Goal: Information Seeking & Learning: Understand process/instructions

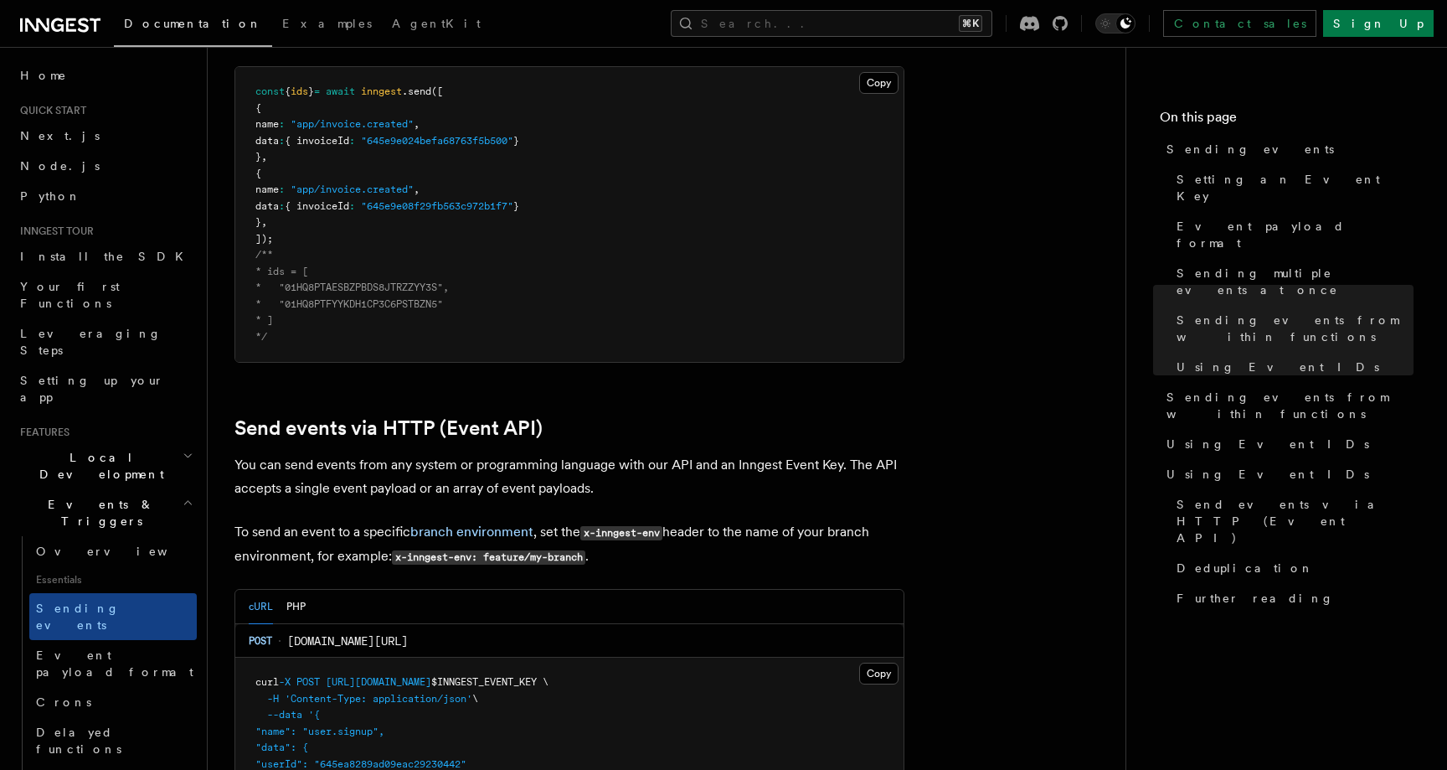
scroll to position [3436, 0]
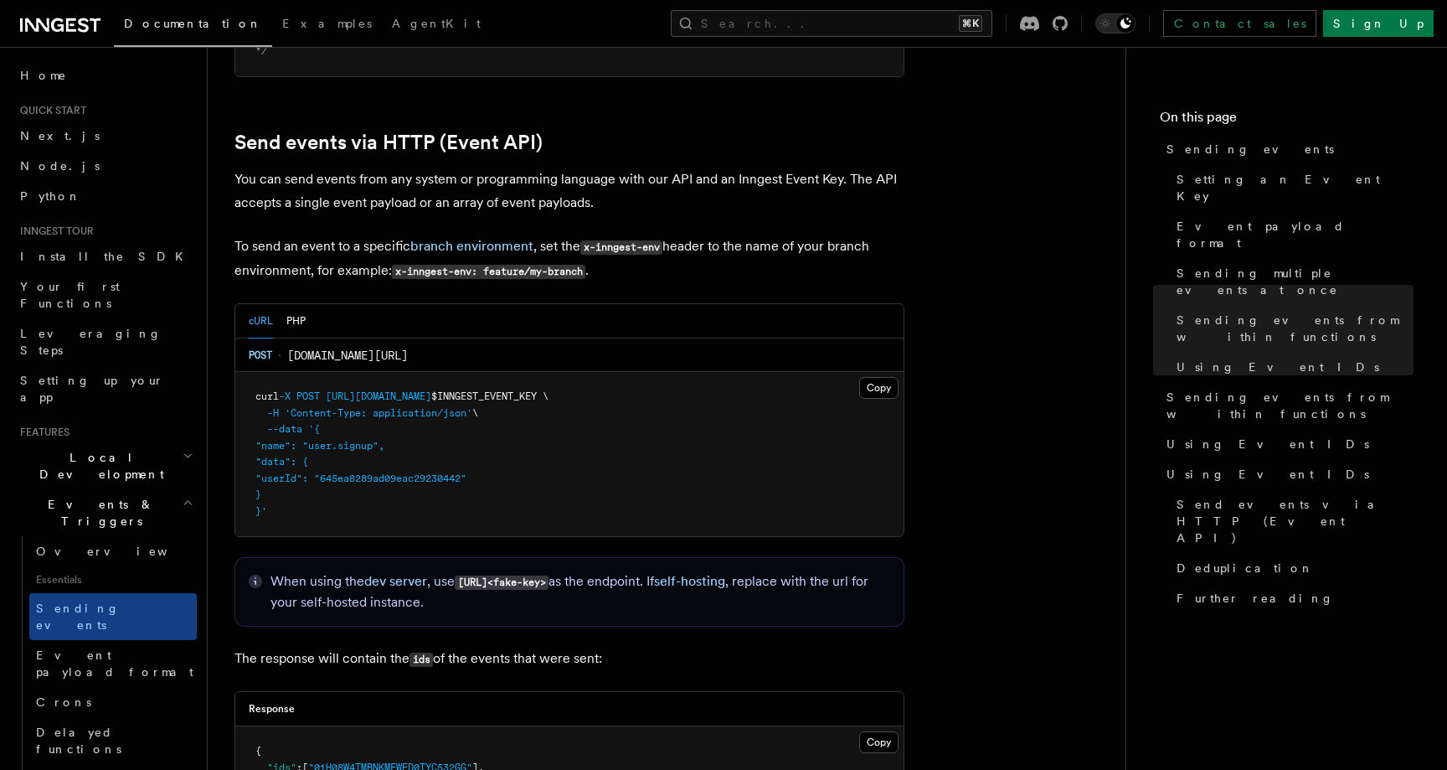
click at [293, 347] on span "inn.gs/e/:eventKey" at bounding box center [347, 355] width 121 height 17
drag, startPoint x: 334, startPoint y: 379, endPoint x: 419, endPoint y: 384, distance: 84.7
click at [419, 390] on span "https://inn.gs/e/" at bounding box center [379, 396] width 106 height 12
copy span "https://inn.gs"
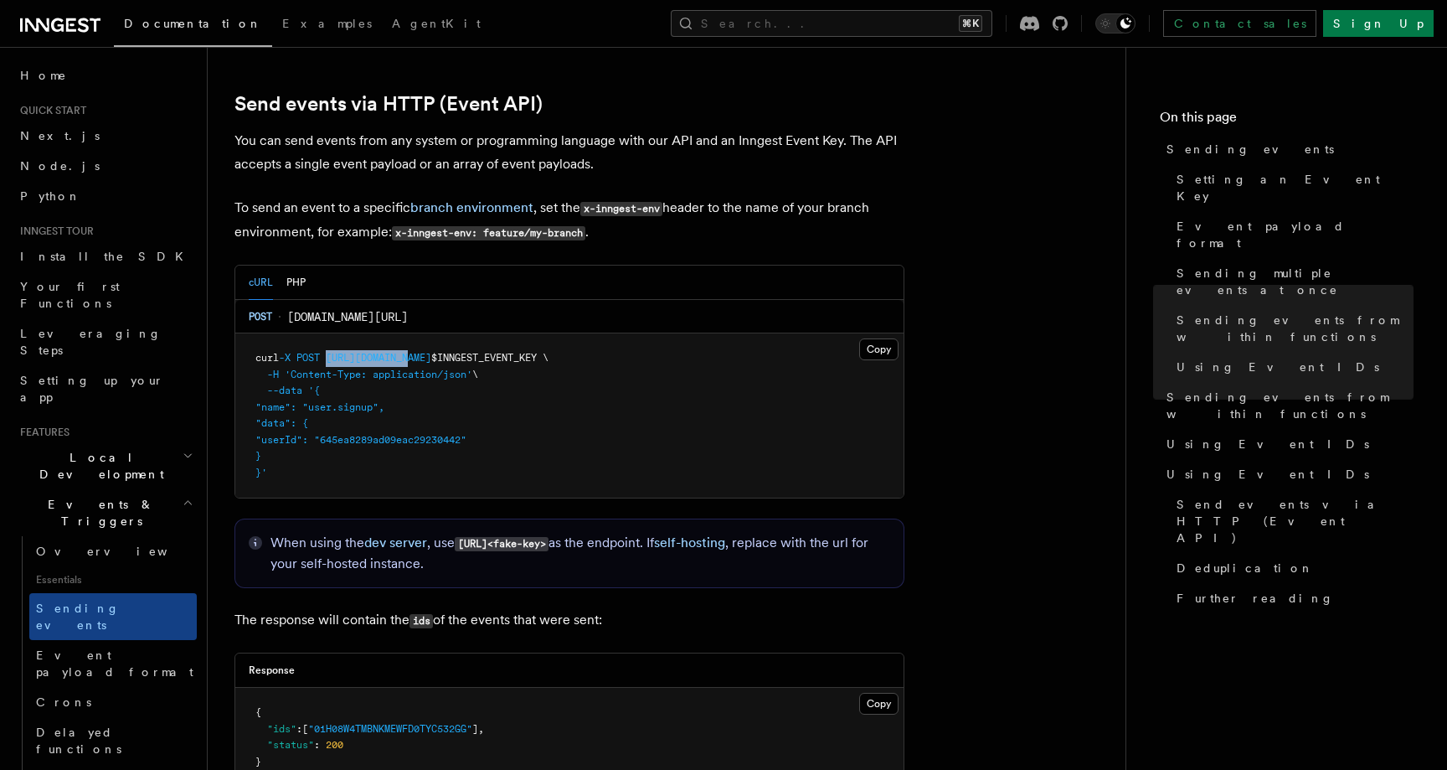
scroll to position [3356, 0]
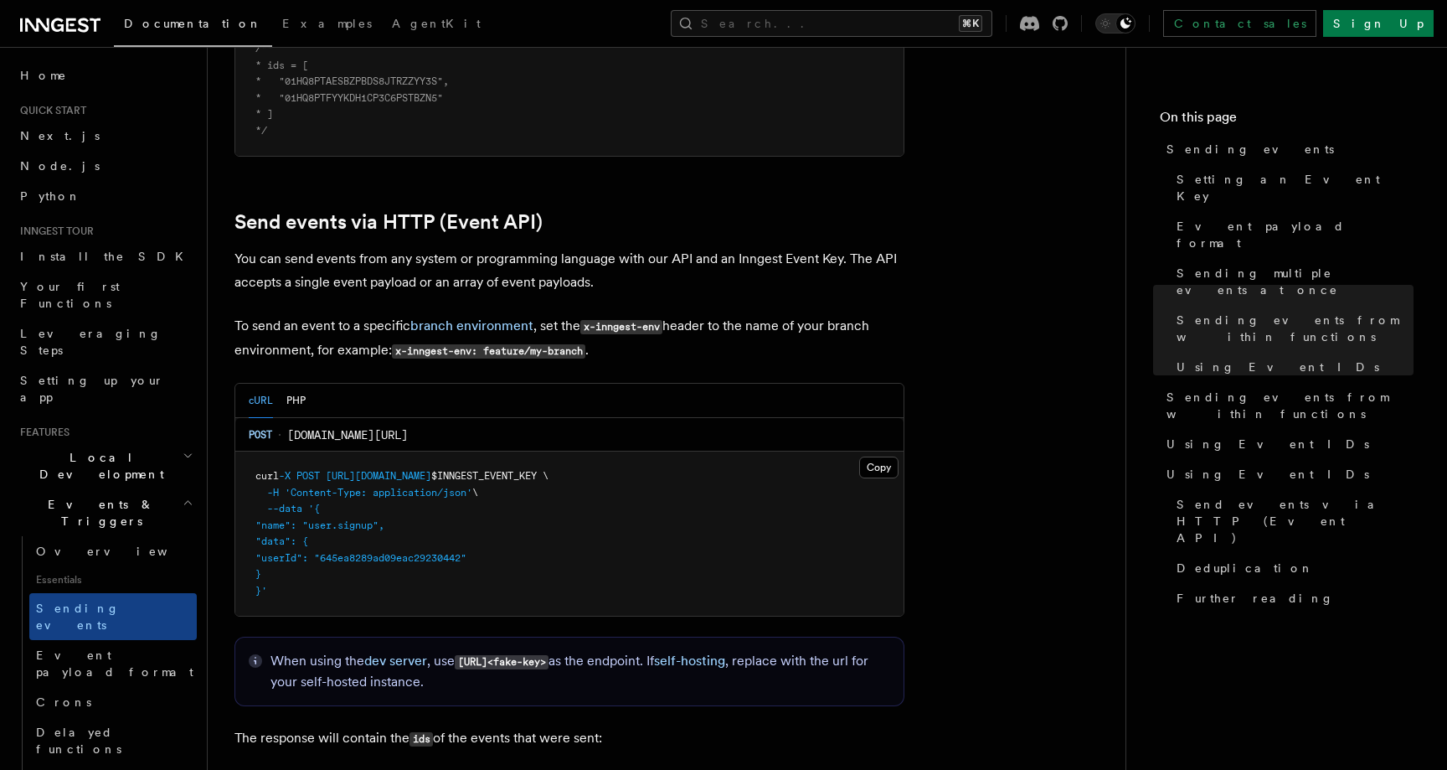
click at [344, 426] on div "POST inn.gs/e/:eventKey" at bounding box center [569, 434] width 668 height 33
click at [317, 426] on span "inn.gs/e/:eventKey" at bounding box center [347, 434] width 121 height 17
click at [304, 426] on span "inn.gs/e/:eventKey" at bounding box center [347, 434] width 121 height 17
click at [282, 384] on div "cURL PHP" at bounding box center [277, 401] width 57 height 34
click at [296, 384] on button "PHP" at bounding box center [295, 401] width 19 height 34
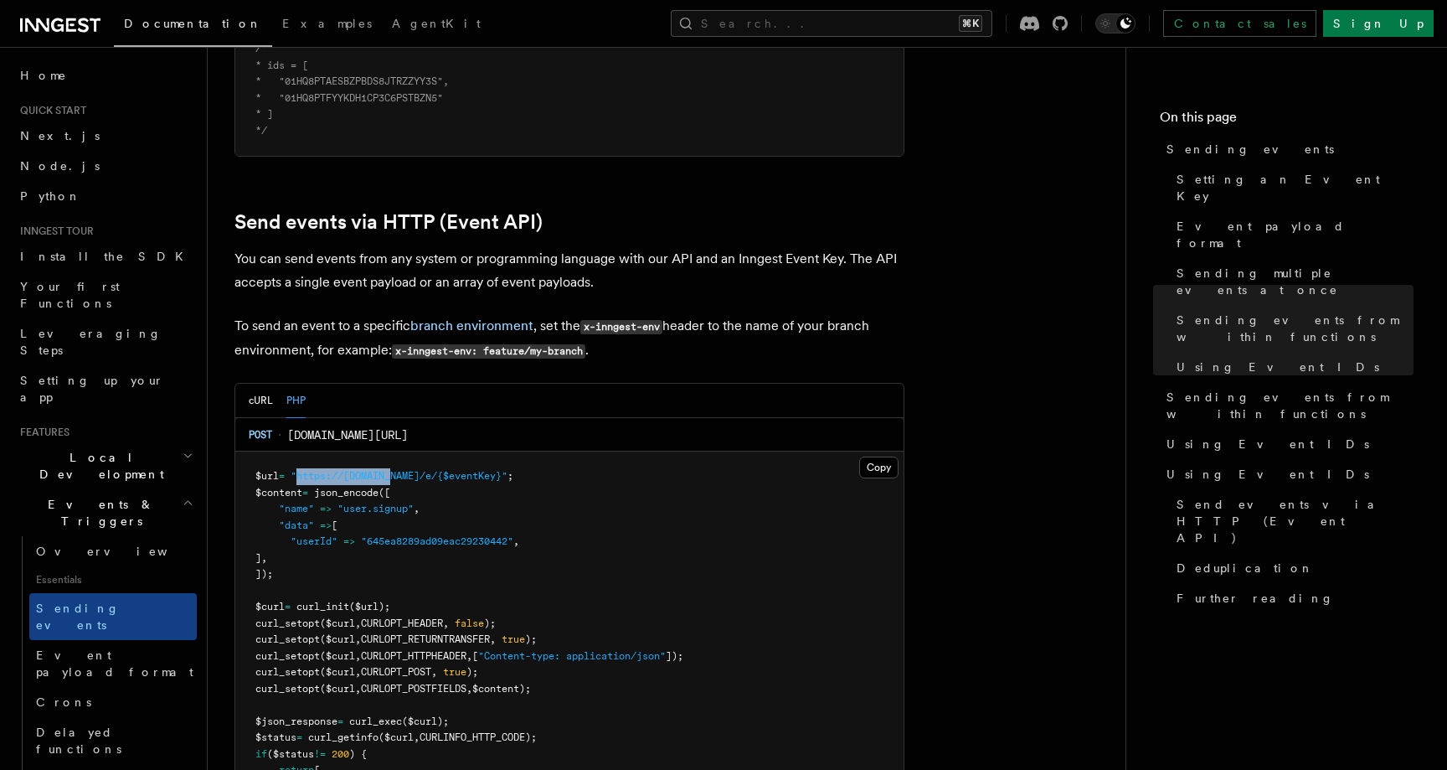
drag, startPoint x: 304, startPoint y: 459, endPoint x: 401, endPoint y: 461, distance: 97.2
click at [401, 470] on span ""https://inn.gs/e/{$eventKey}"" at bounding box center [399, 476] width 217 height 12
copy span "https://inn.gs/e"
